Goal: Information Seeking & Learning: Learn about a topic

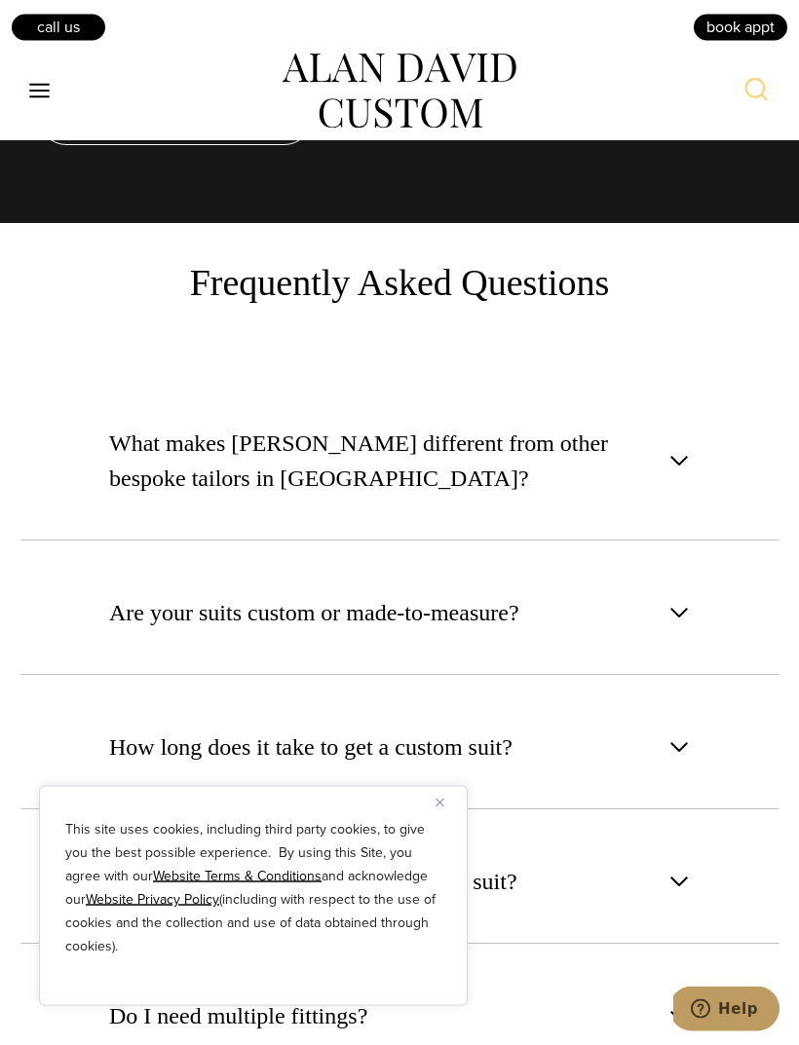
scroll to position [9385, 0]
click at [675, 550] on button "Are your suits custom or made-to-measure?" at bounding box center [399, 612] width 760 height 125
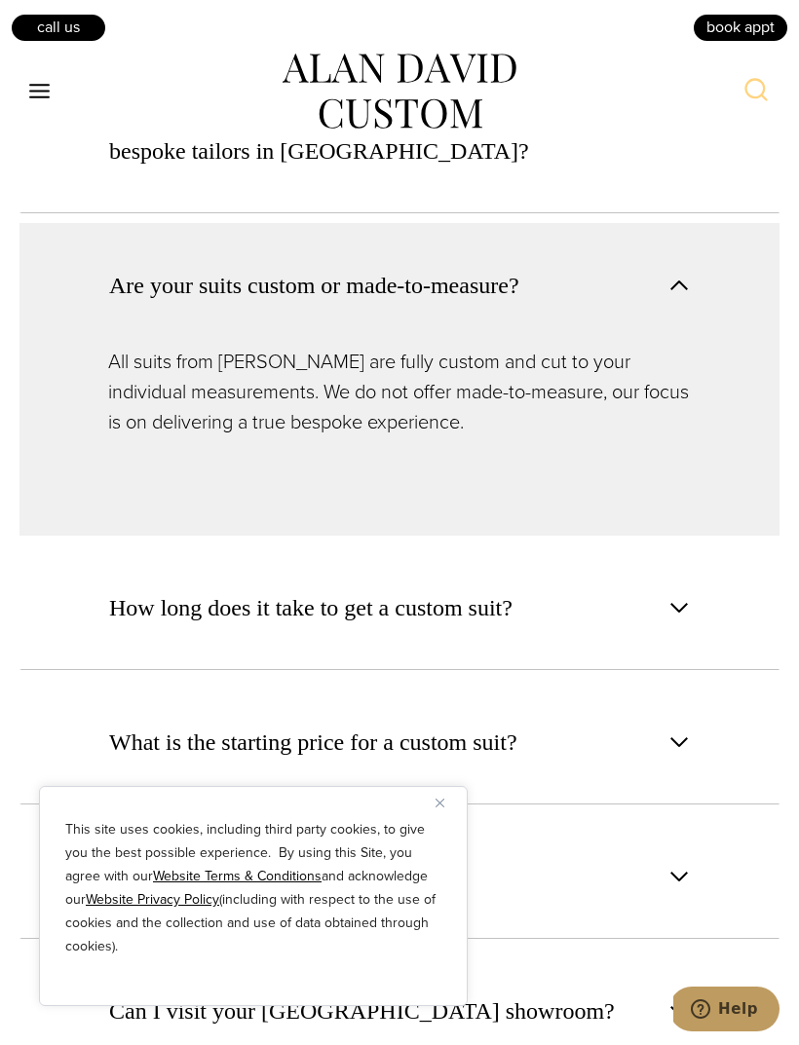
scroll to position [9718, 0]
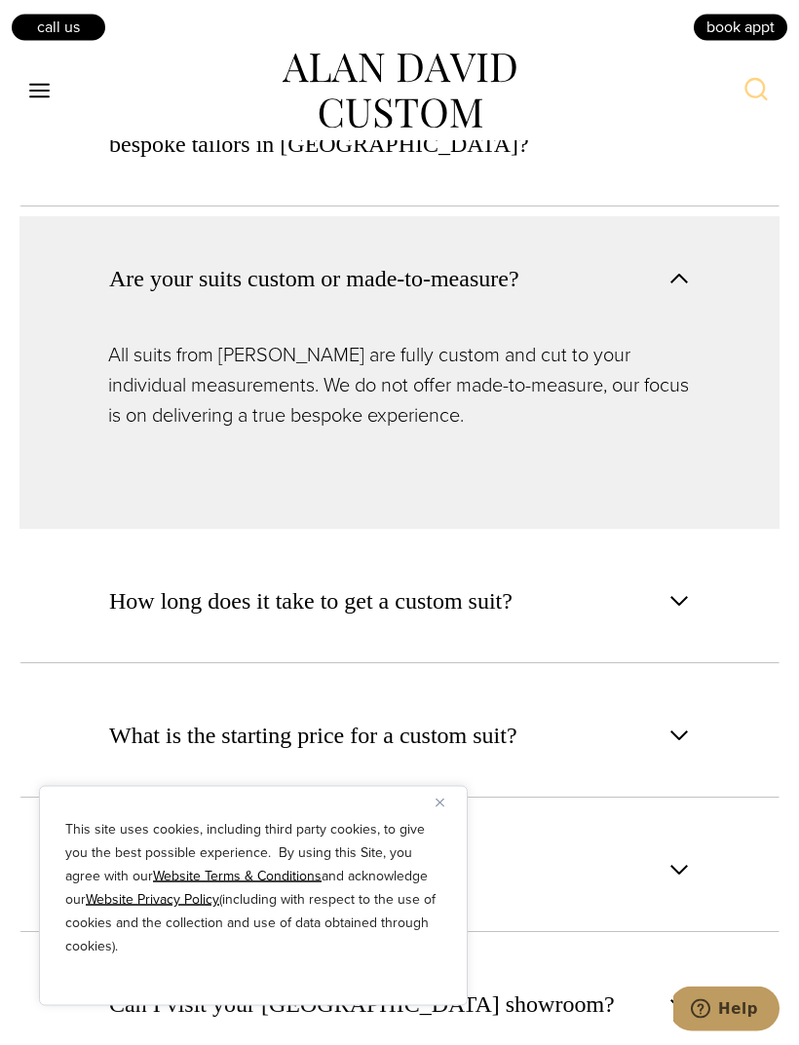
click at [688, 590] on span "button" at bounding box center [678, 601] width 23 height 23
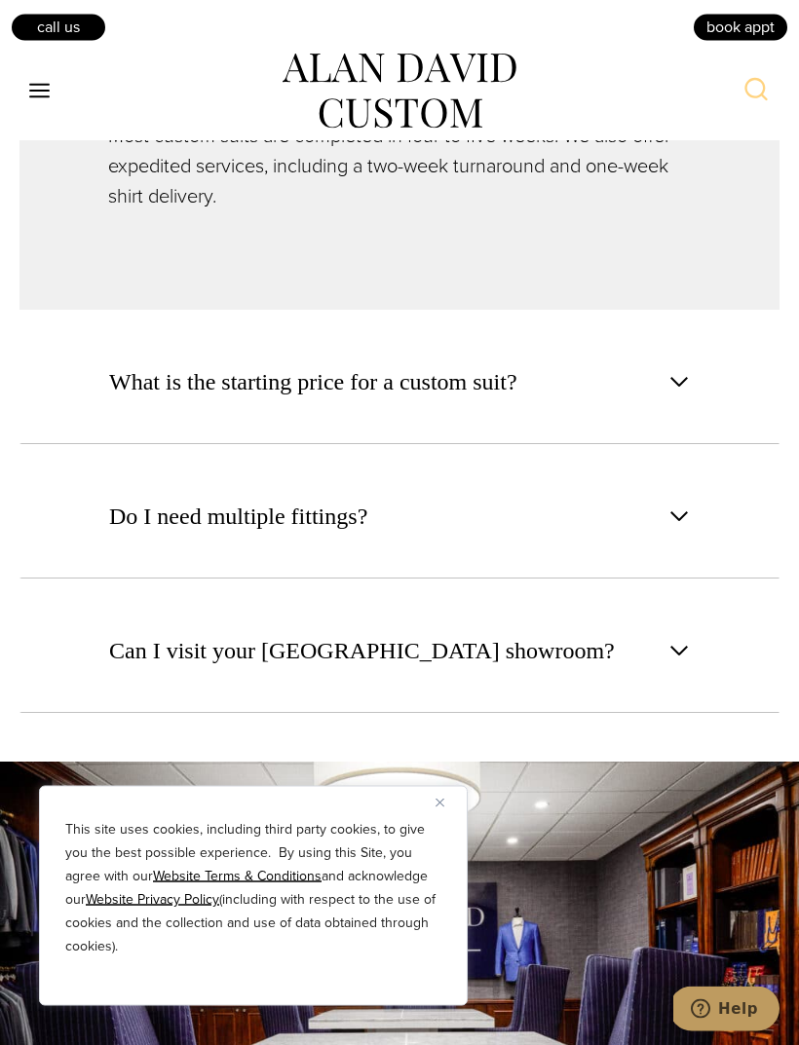
scroll to position [10086, 0]
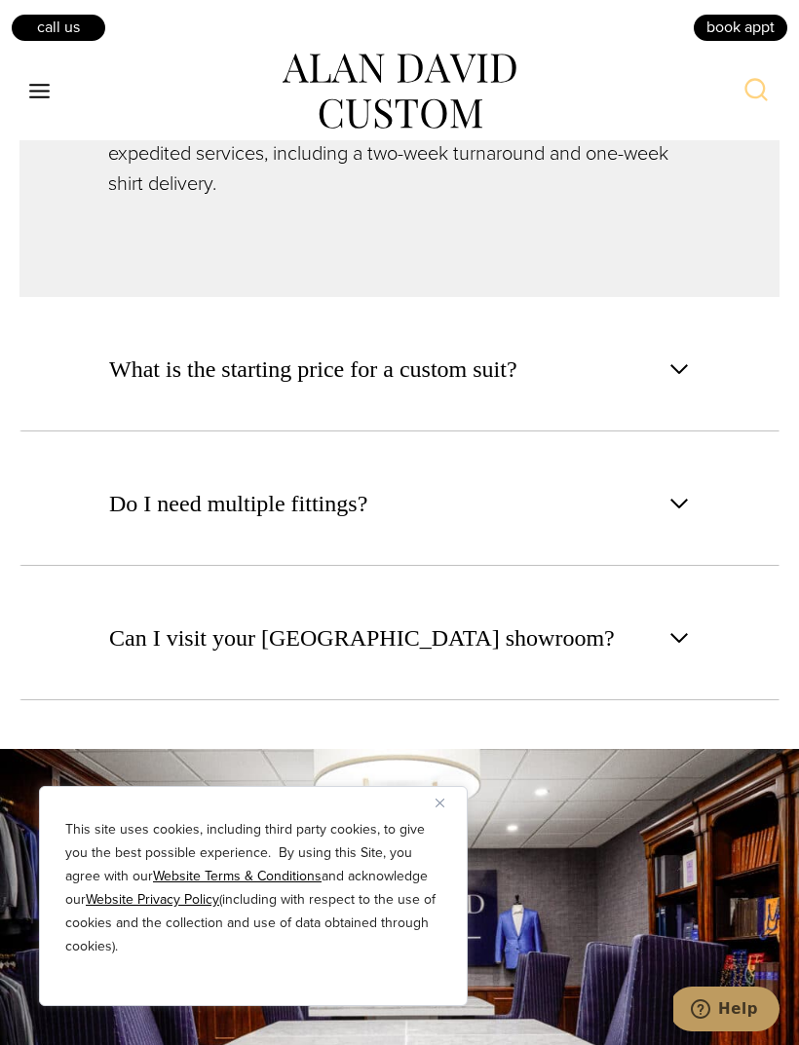
click at [690, 492] on span "button" at bounding box center [678, 503] width 23 height 23
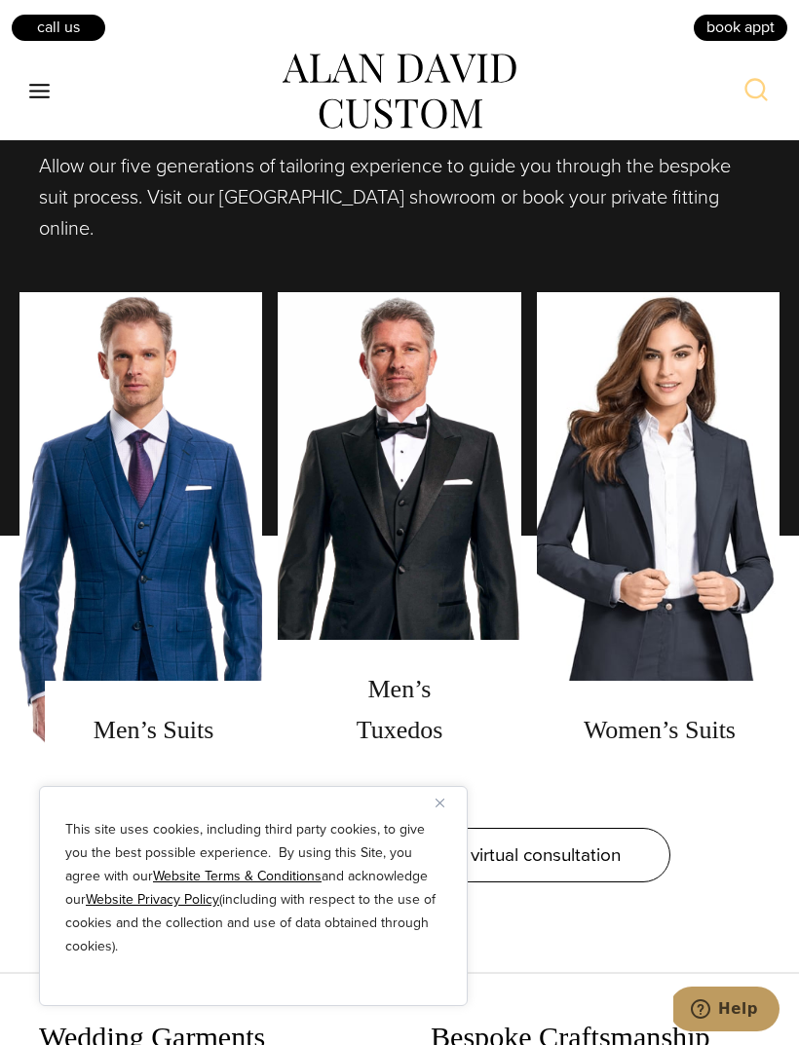
scroll to position [1576, 0]
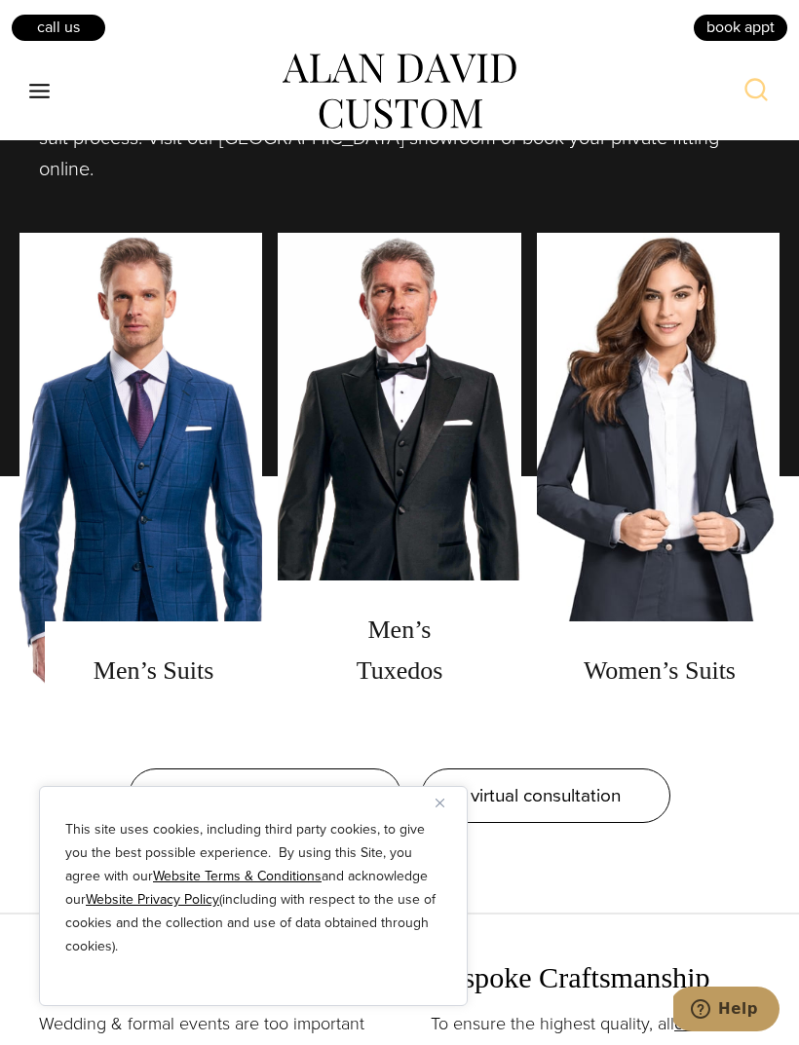
click at [772, 586] on link "Women's Suits" at bounding box center [658, 476] width 243 height 487
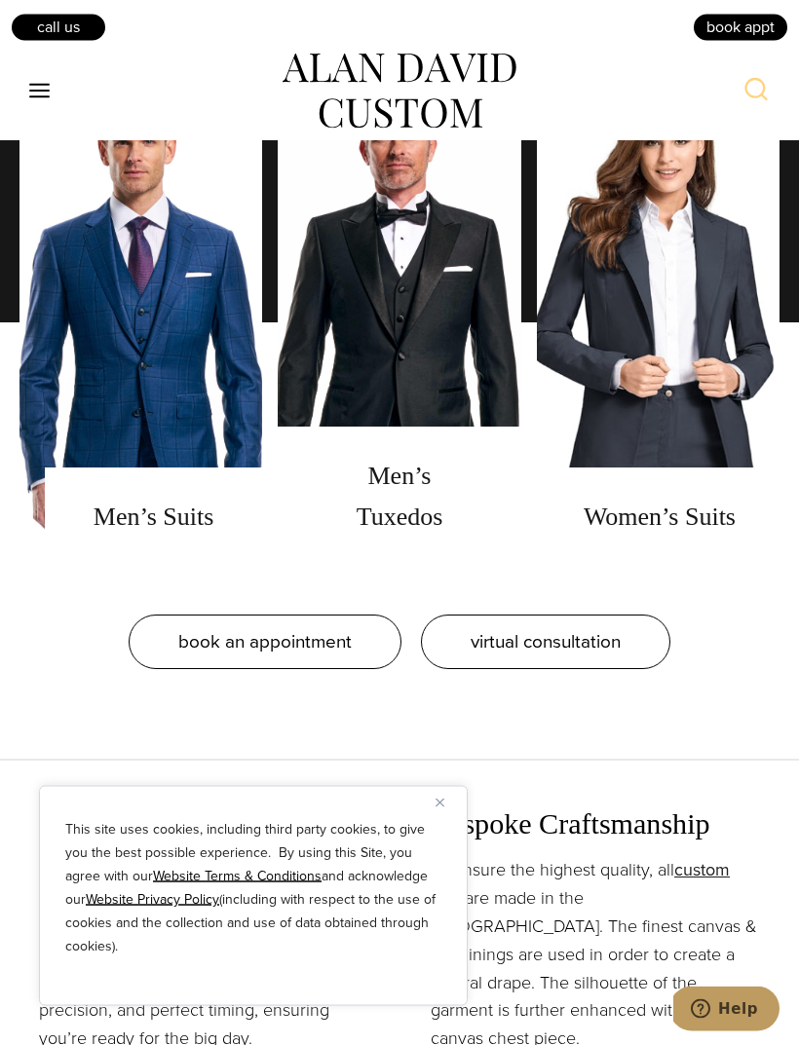
scroll to position [1733, 0]
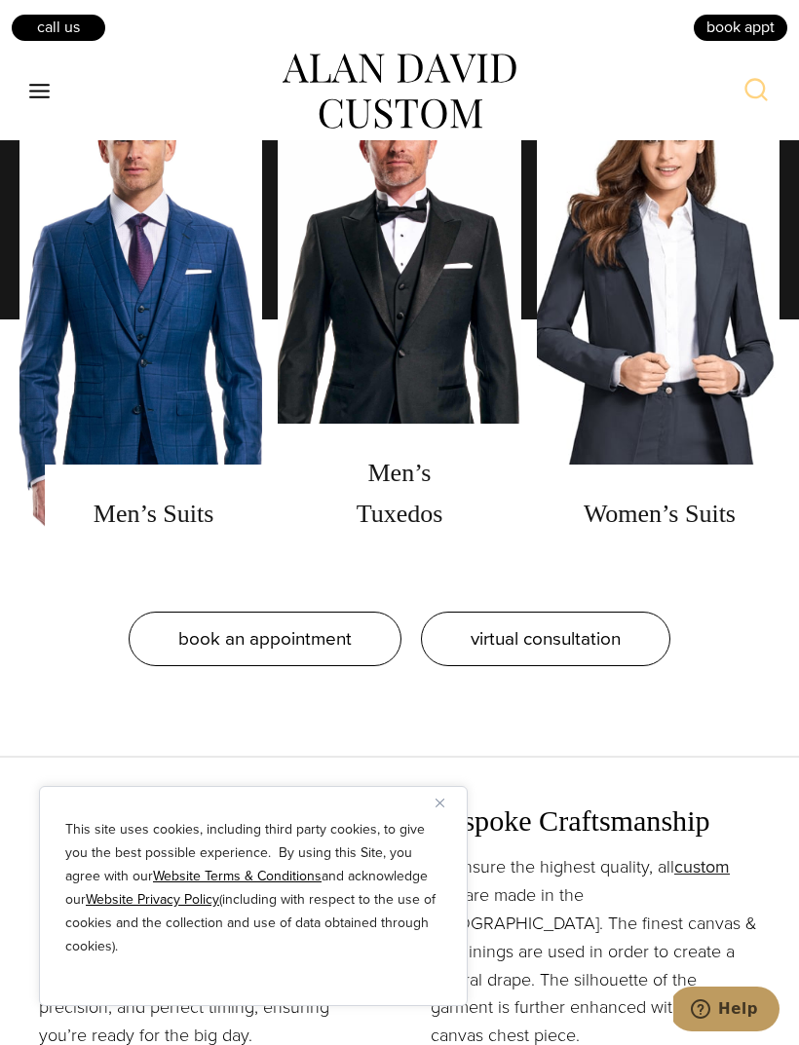
click at [141, 554] on link "men's suits" at bounding box center [140, 319] width 243 height 487
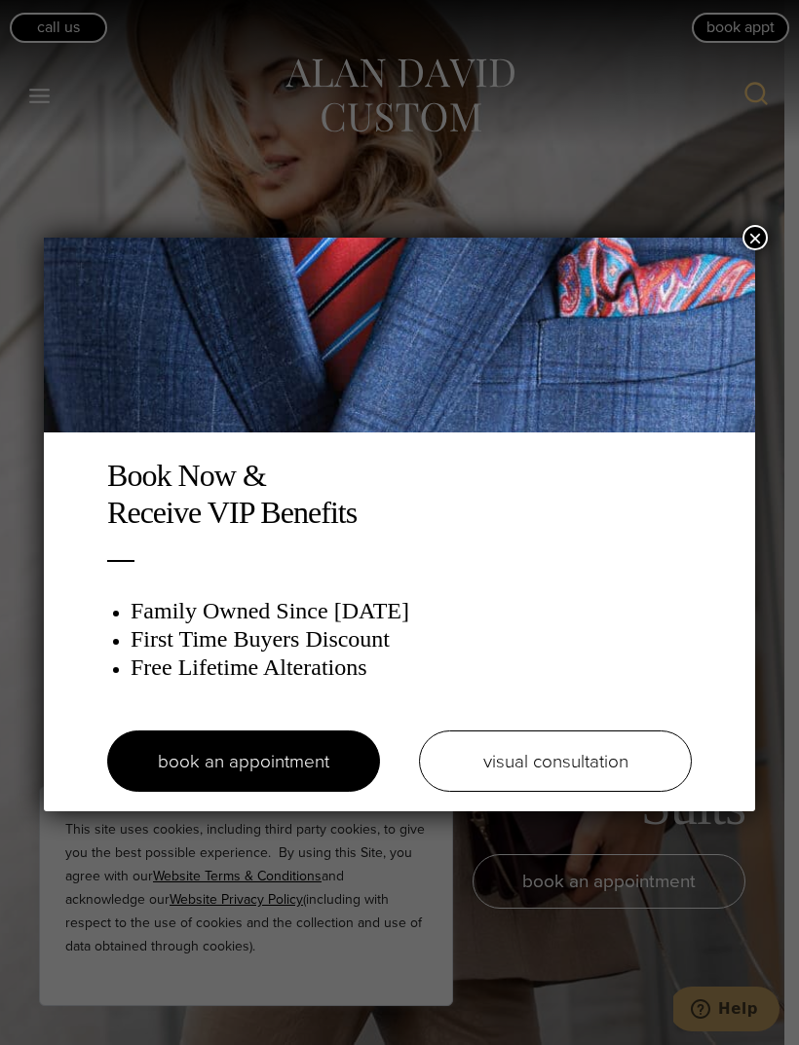
click at [754, 245] on button "×" at bounding box center [754, 237] width 25 height 25
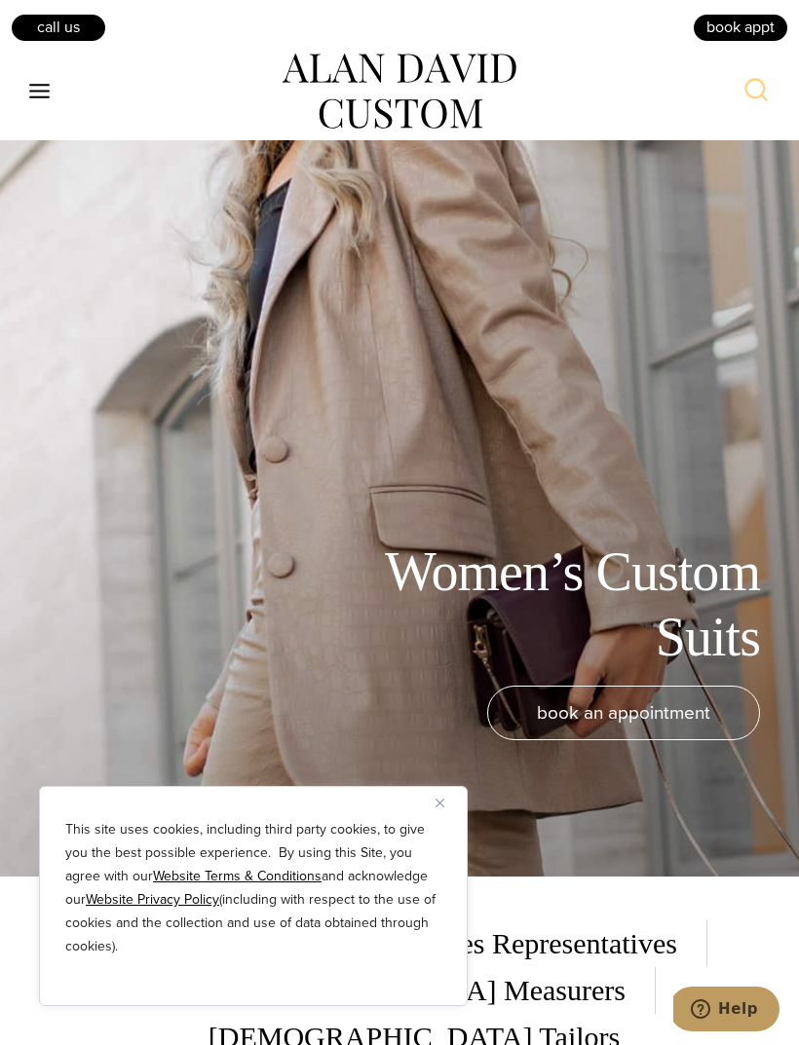
scroll to position [134, 0]
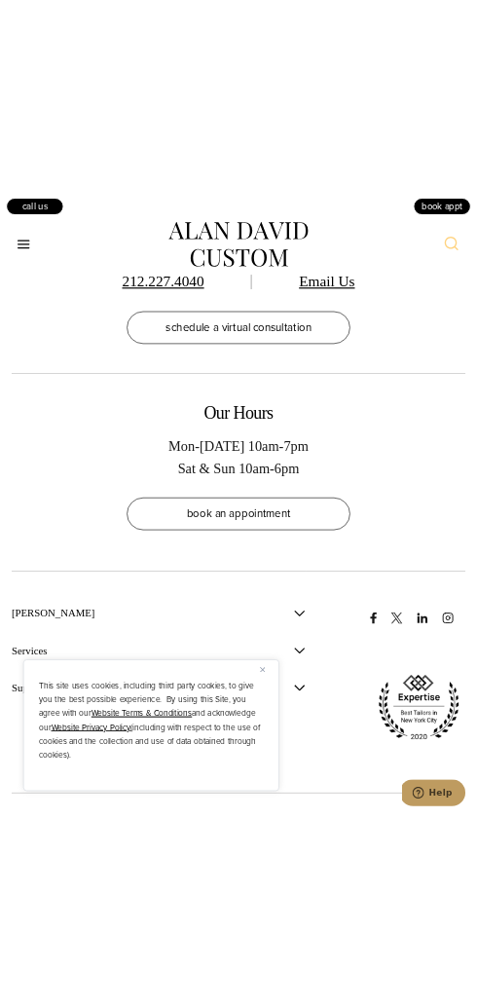
scroll to position [13664, 0]
